Goal: Transaction & Acquisition: Purchase product/service

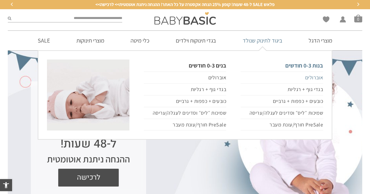
click at [307, 77] on link "אוברולים" at bounding box center [281, 78] width 82 height 12
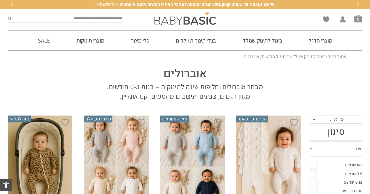
click at [313, 165] on link "0-3 חודשים" at bounding box center [335, 165] width 53 height 9
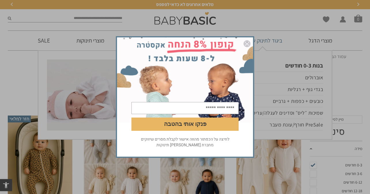
click at [247, 43] on img "סגור" at bounding box center [246, 43] width 7 height 7
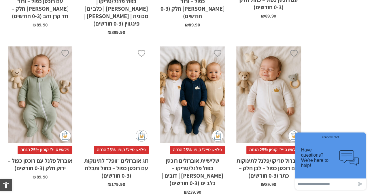
scroll to position [863, 0]
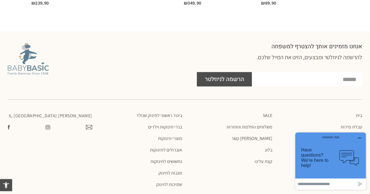
scroll to position [1381, 0]
